Goal: Task Accomplishment & Management: Use online tool/utility

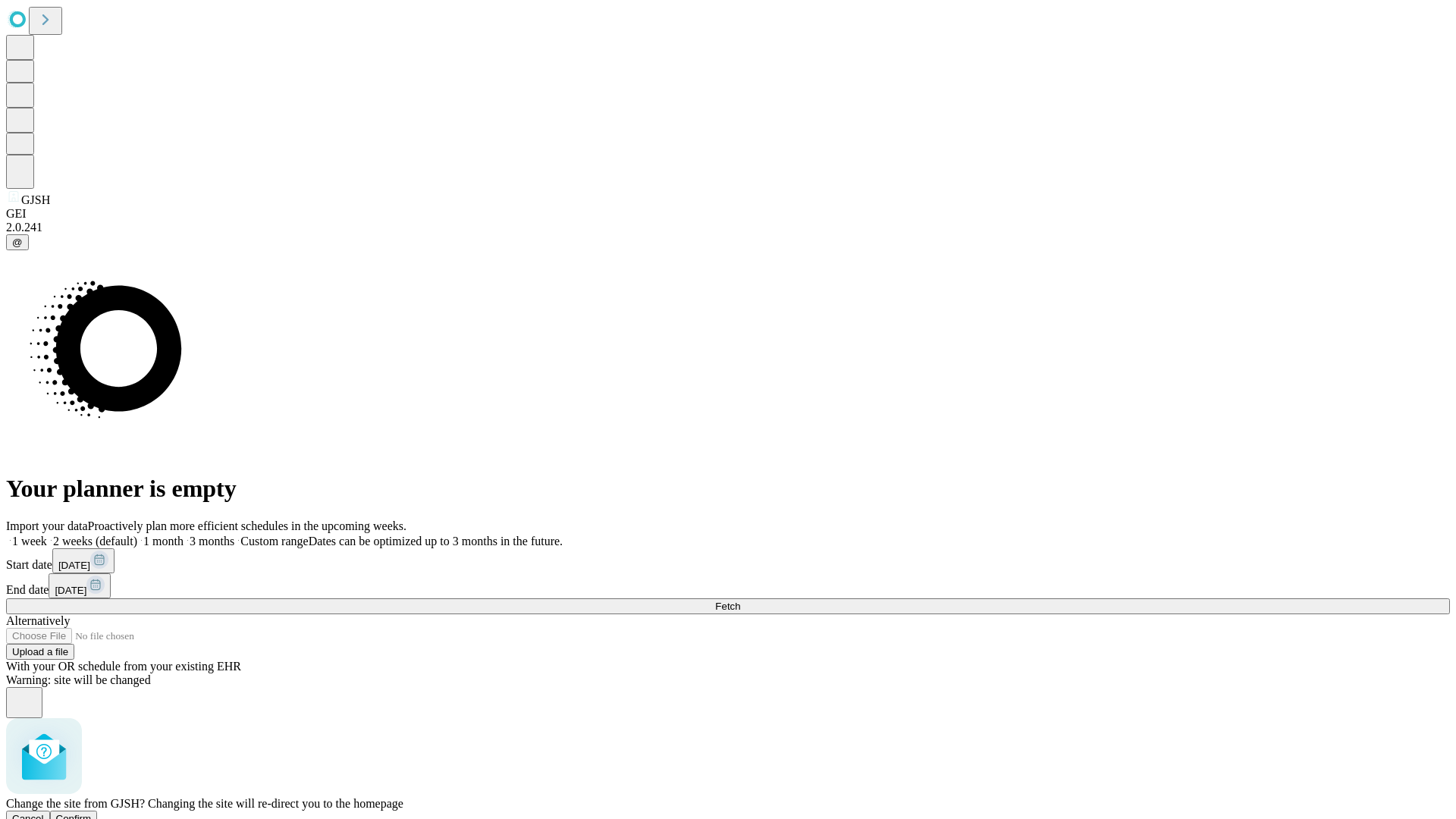
click at [92, 813] on span "Confirm" at bounding box center [74, 819] width 35 height 11
click at [183, 535] on label "1 month" at bounding box center [160, 541] width 46 height 13
click at [740, 600] on span "Fetch" at bounding box center [727, 606] width 25 height 11
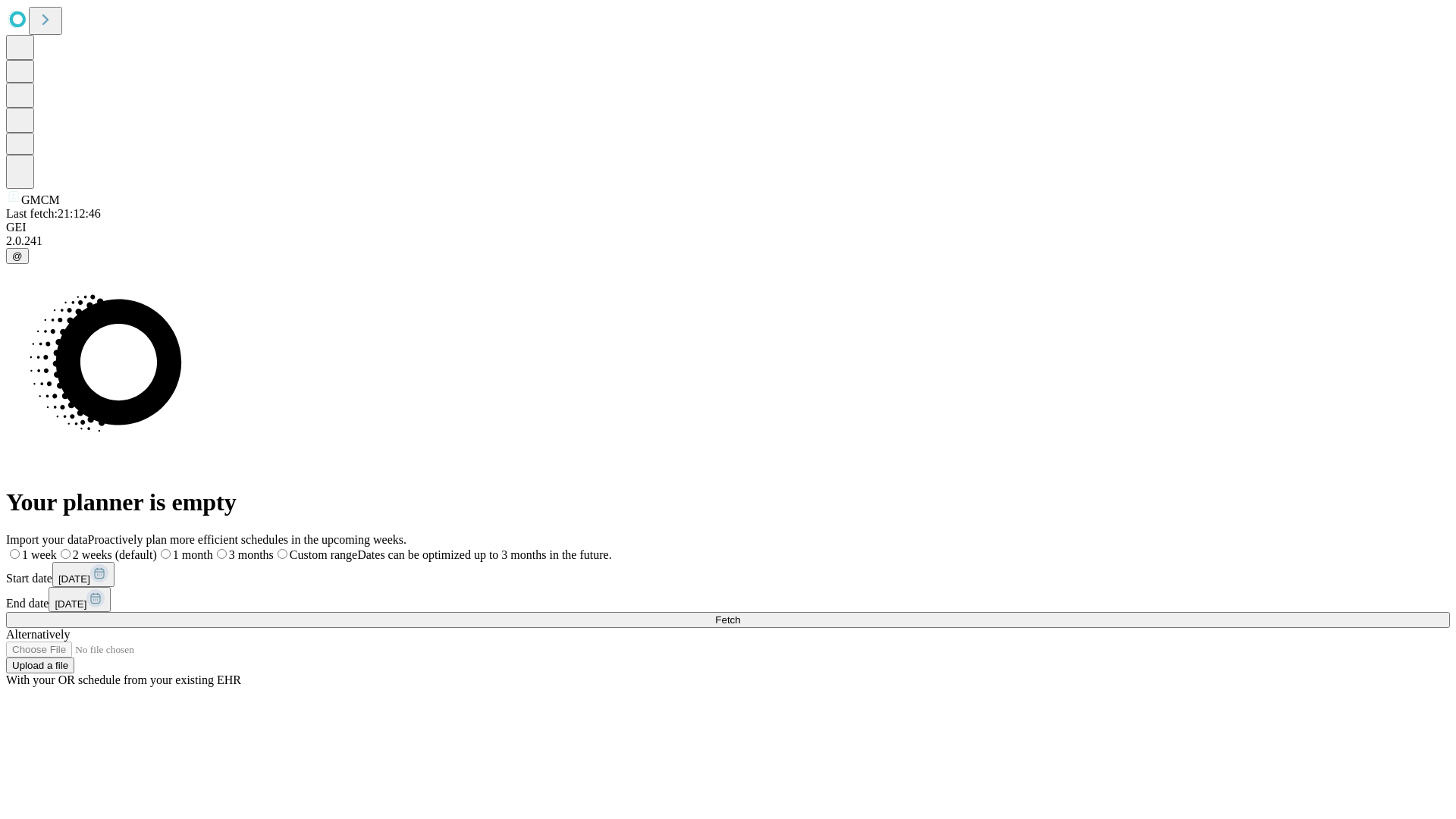
click at [213, 549] on label "1 month" at bounding box center [186, 555] width 56 height 13
click at [740, 614] on span "Fetch" at bounding box center [727, 620] width 25 height 11
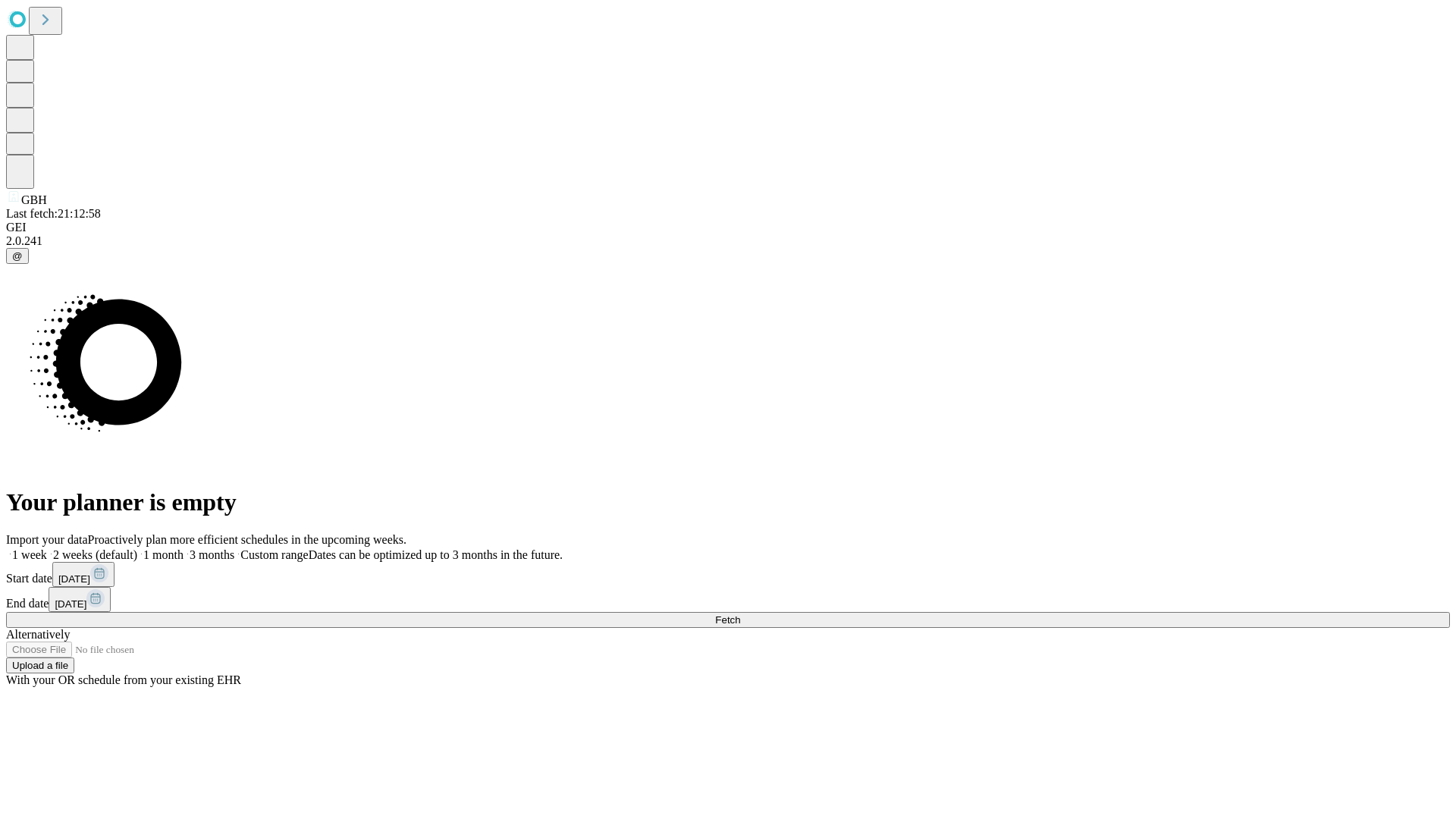
click at [183, 549] on label "1 month" at bounding box center [160, 555] width 46 height 13
click at [740, 614] on span "Fetch" at bounding box center [727, 620] width 25 height 11
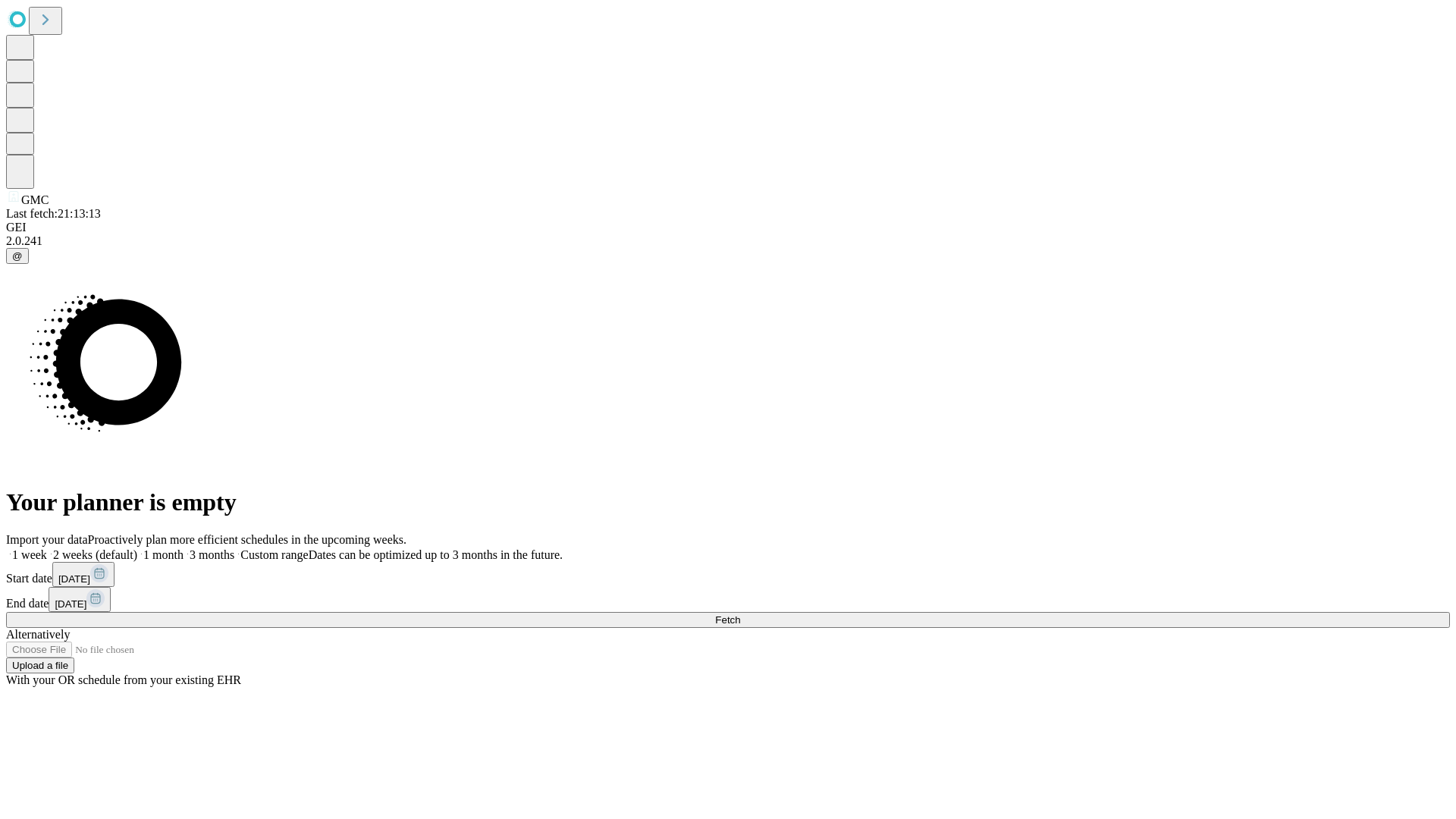
click at [740, 614] on span "Fetch" at bounding box center [727, 620] width 25 height 11
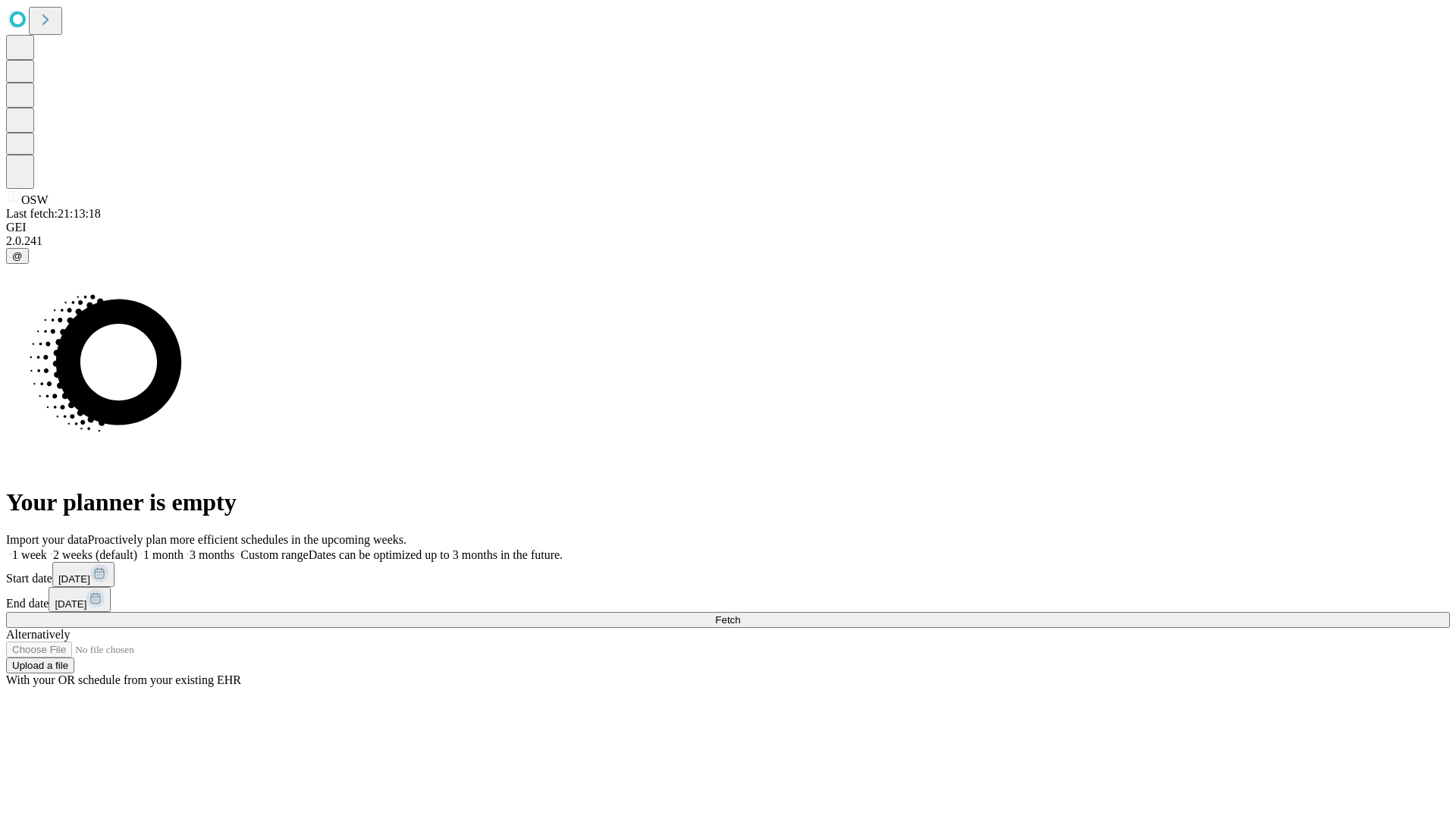
click at [183, 549] on label "1 month" at bounding box center [160, 555] width 46 height 13
click at [740, 614] on span "Fetch" at bounding box center [727, 620] width 25 height 11
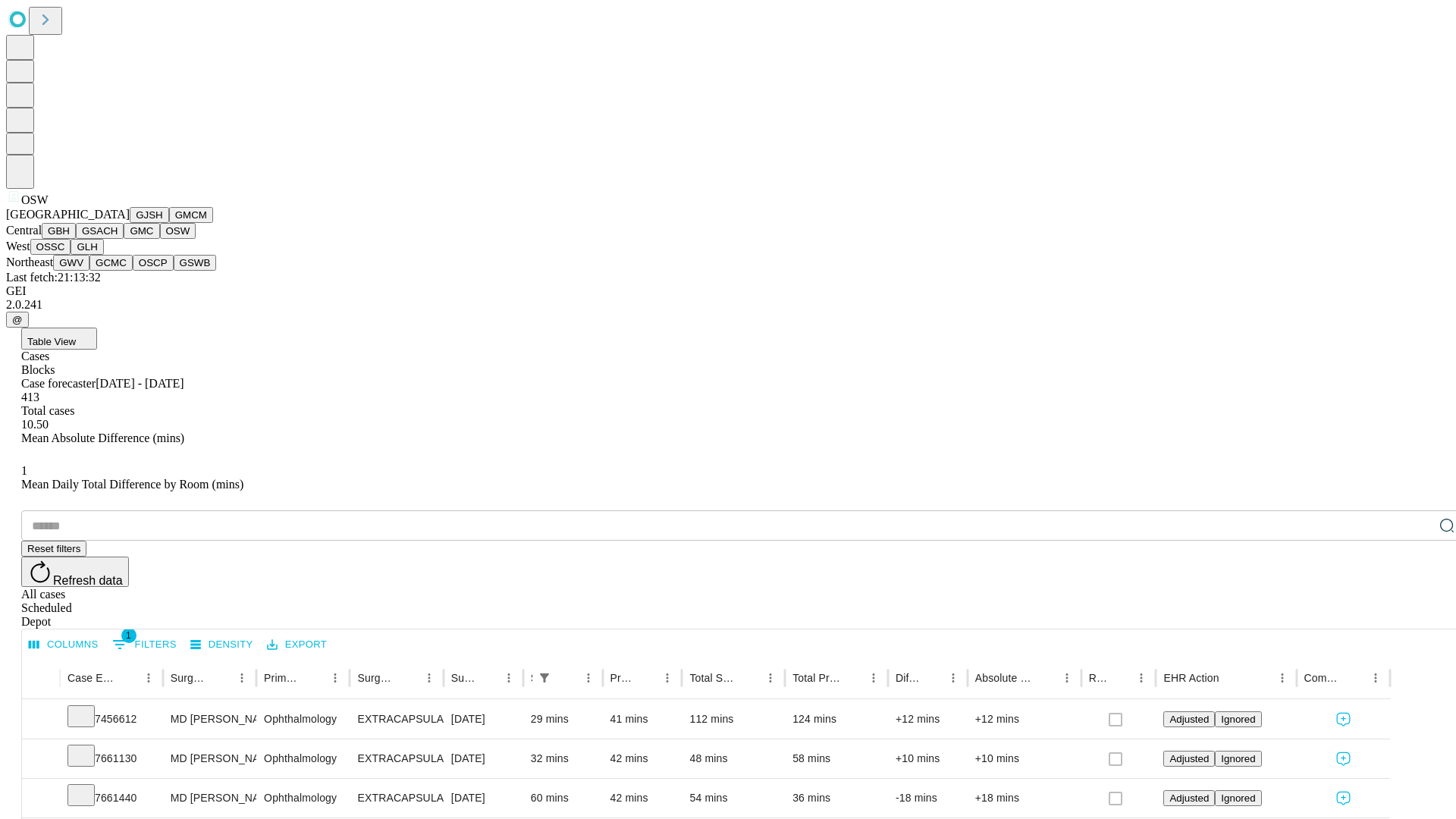
click at [71, 255] on button "OSSC" at bounding box center [51, 247] width 41 height 16
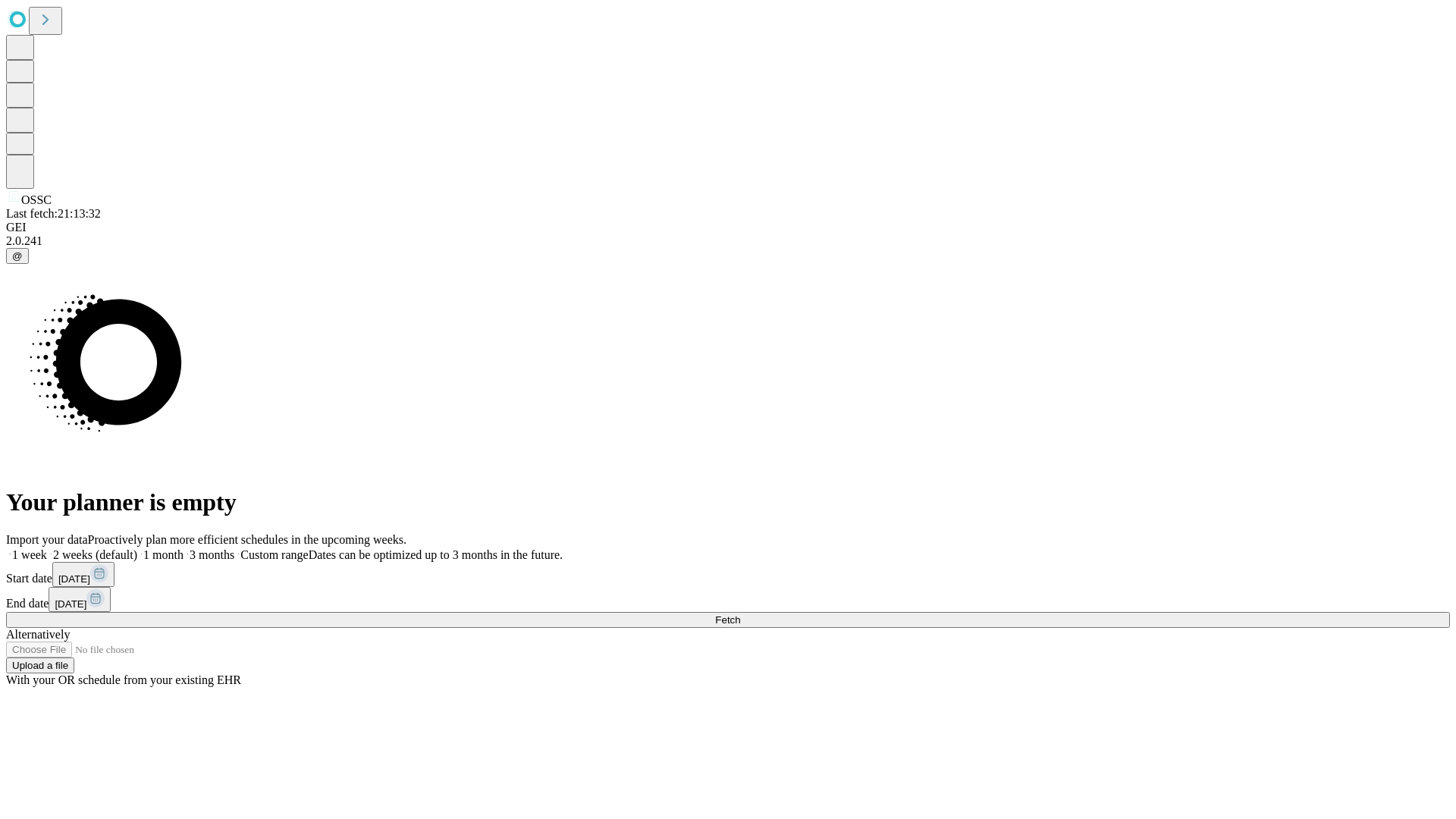
click at [183, 549] on label "1 month" at bounding box center [160, 555] width 46 height 13
click at [740, 614] on span "Fetch" at bounding box center [727, 620] width 25 height 11
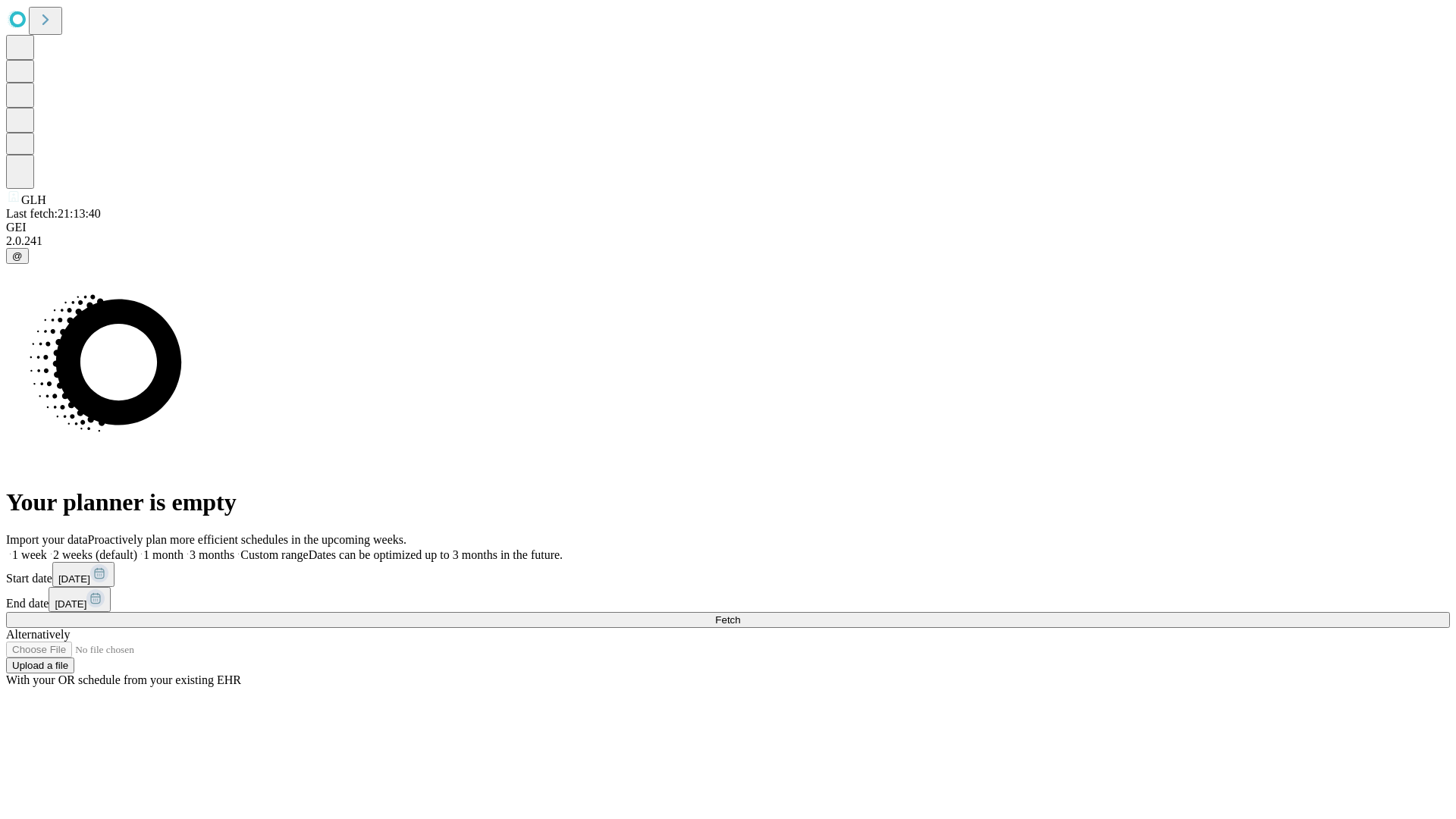
click at [183, 549] on label "1 month" at bounding box center [160, 555] width 46 height 13
click at [740, 614] on span "Fetch" at bounding box center [727, 620] width 25 height 11
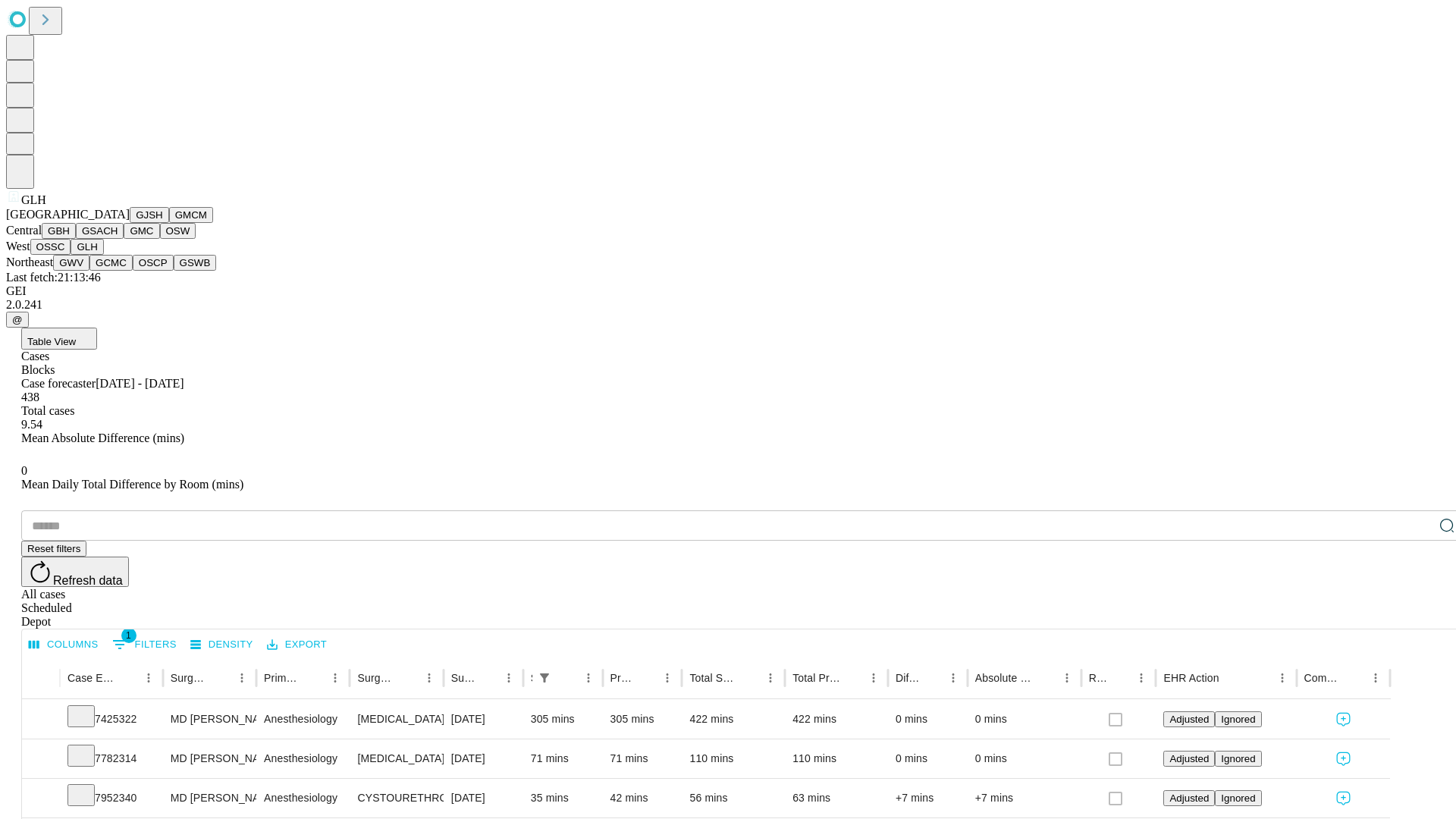
click at [90, 271] on button "GWV" at bounding box center [71, 263] width 36 height 16
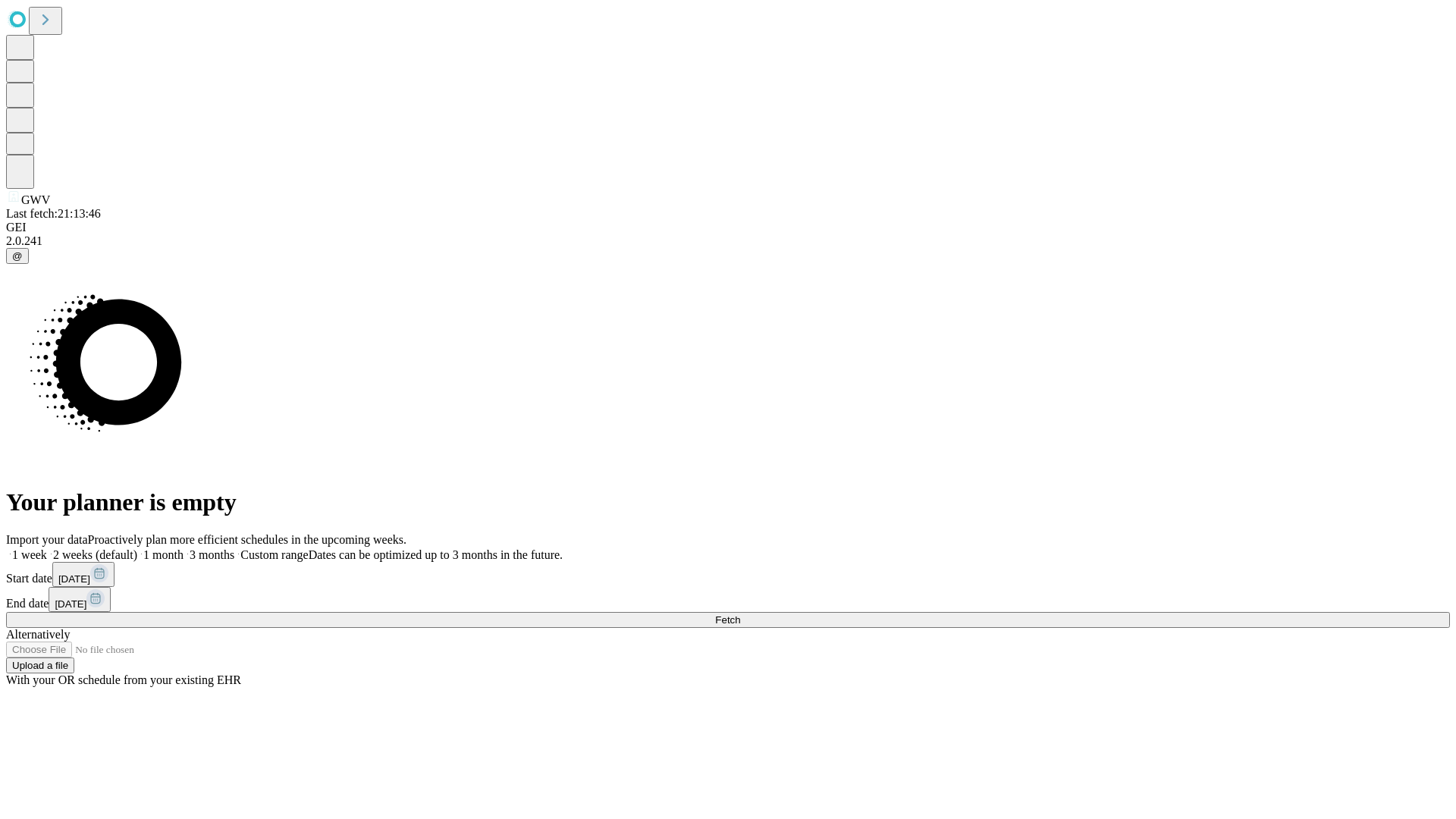
click at [183, 549] on label "1 month" at bounding box center [160, 555] width 46 height 13
click at [740, 614] on span "Fetch" at bounding box center [727, 620] width 25 height 11
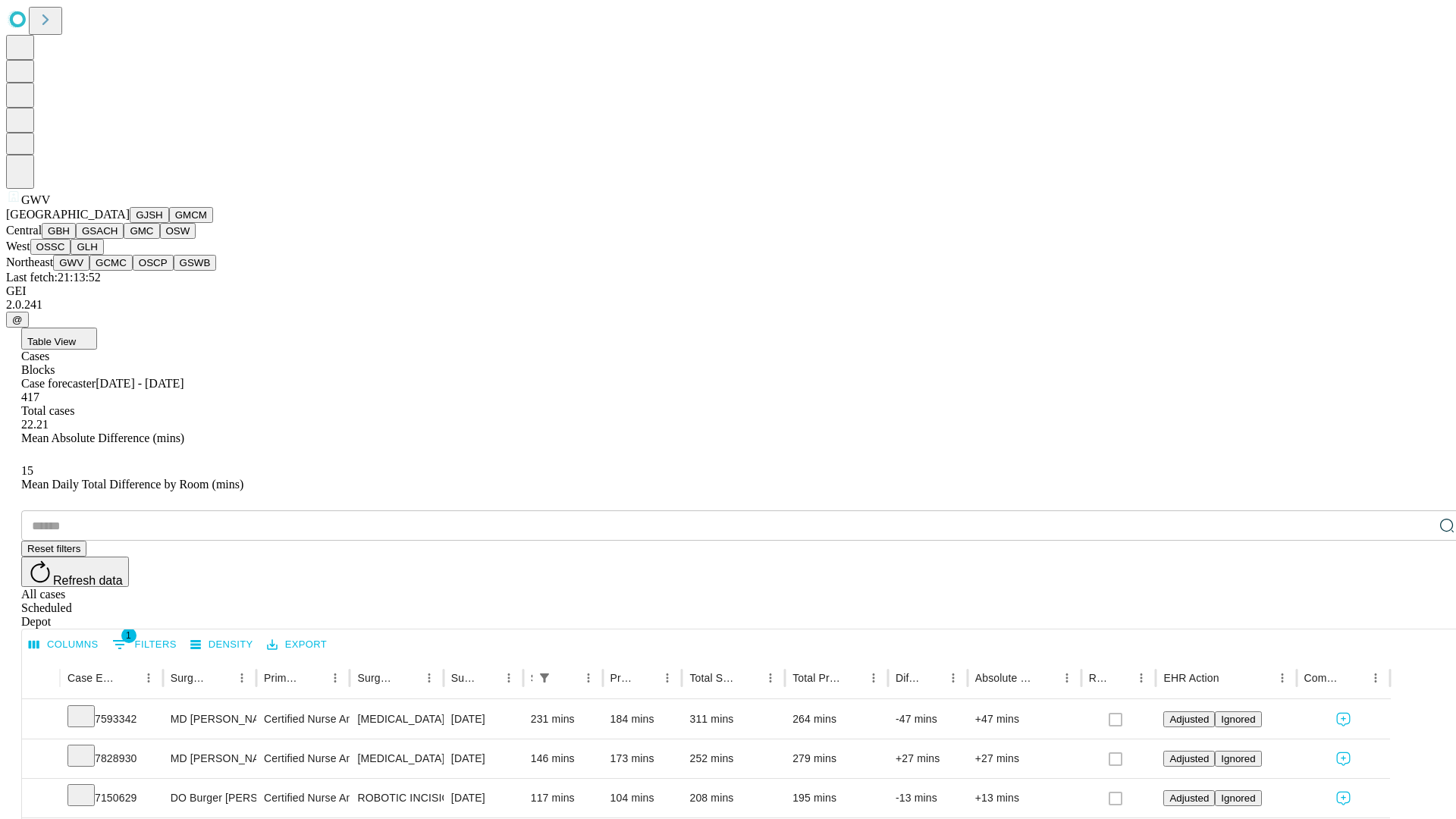
click at [118, 271] on button "GCMC" at bounding box center [111, 263] width 44 height 16
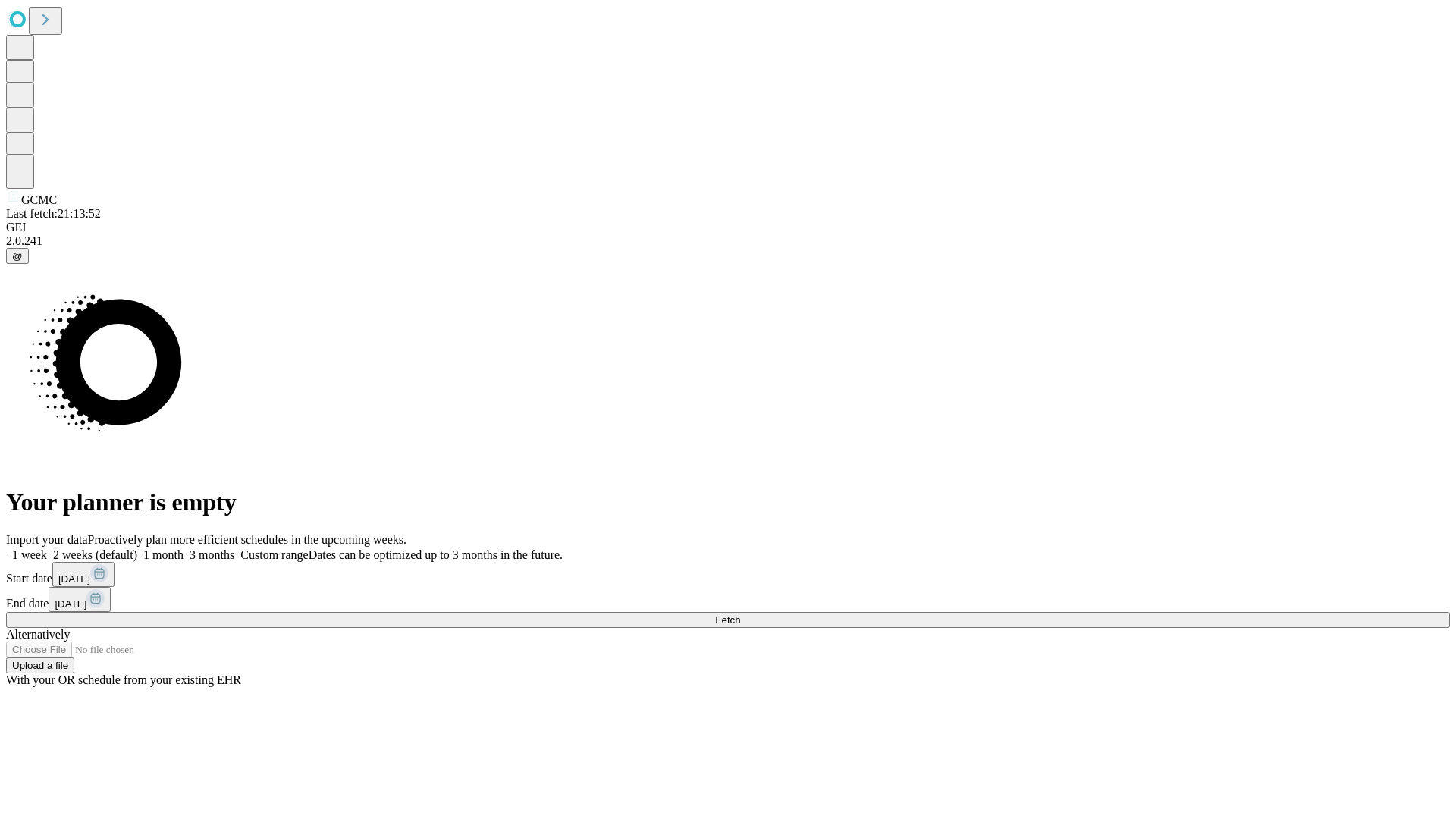
click at [183, 549] on label "1 month" at bounding box center [160, 555] width 46 height 13
click at [740, 614] on span "Fetch" at bounding box center [727, 620] width 25 height 11
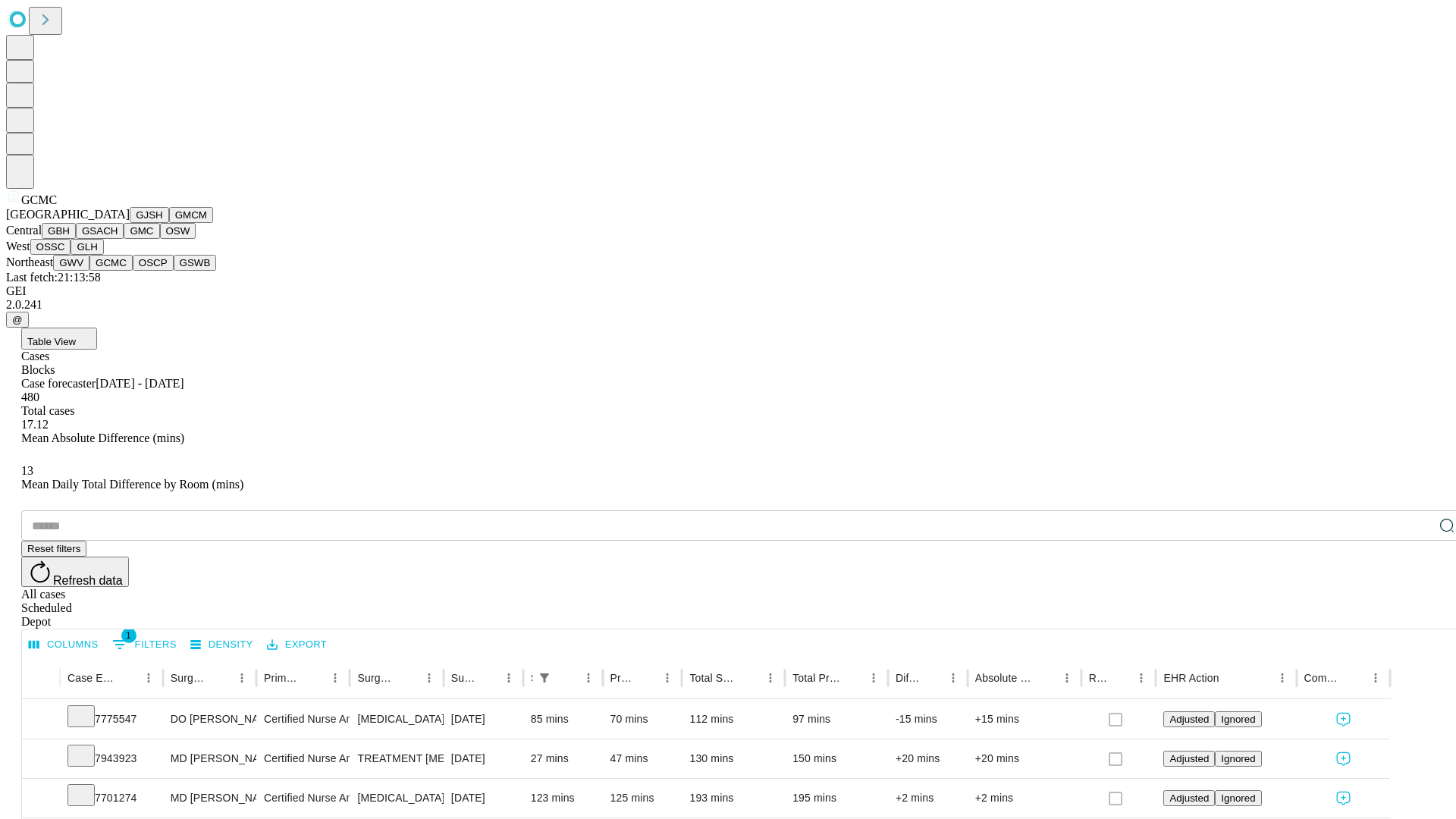
click at [132, 271] on button "OSCP" at bounding box center [152, 263] width 41 height 16
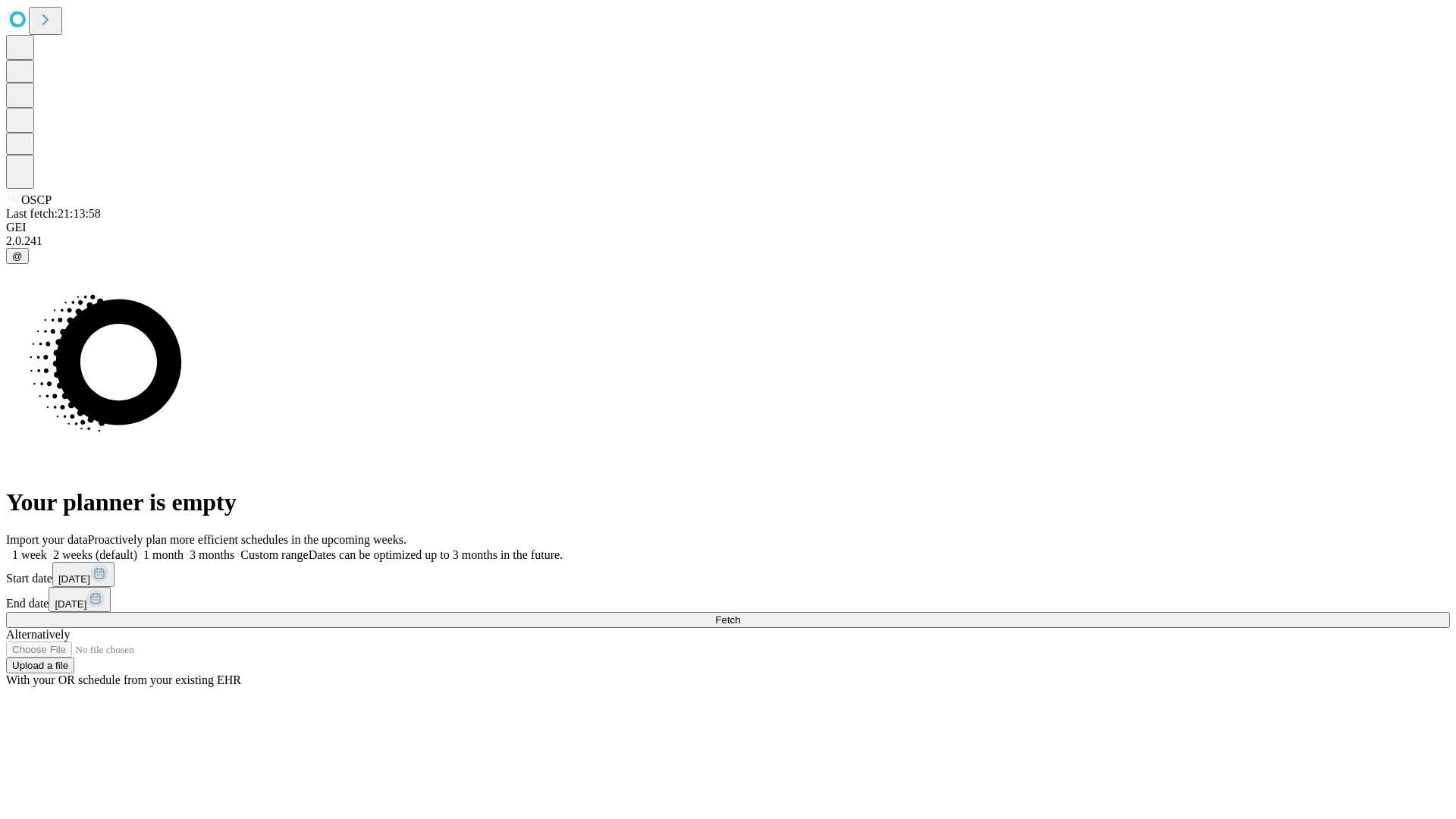
click at [183, 549] on label "1 month" at bounding box center [160, 555] width 46 height 13
click at [740, 614] on span "Fetch" at bounding box center [727, 620] width 25 height 11
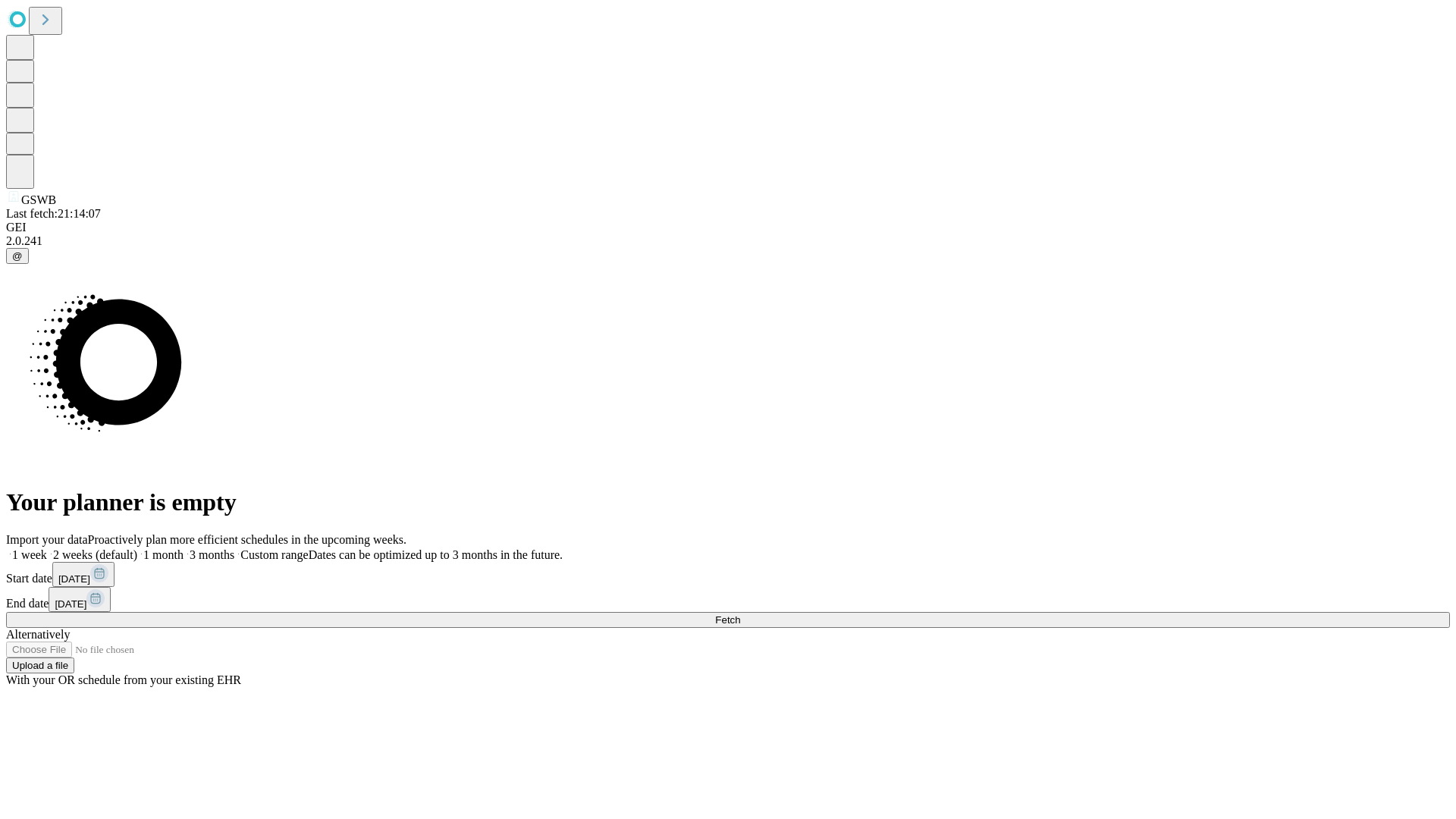
click at [740, 614] on span "Fetch" at bounding box center [727, 620] width 25 height 11
